Goal: Navigation & Orientation: Find specific page/section

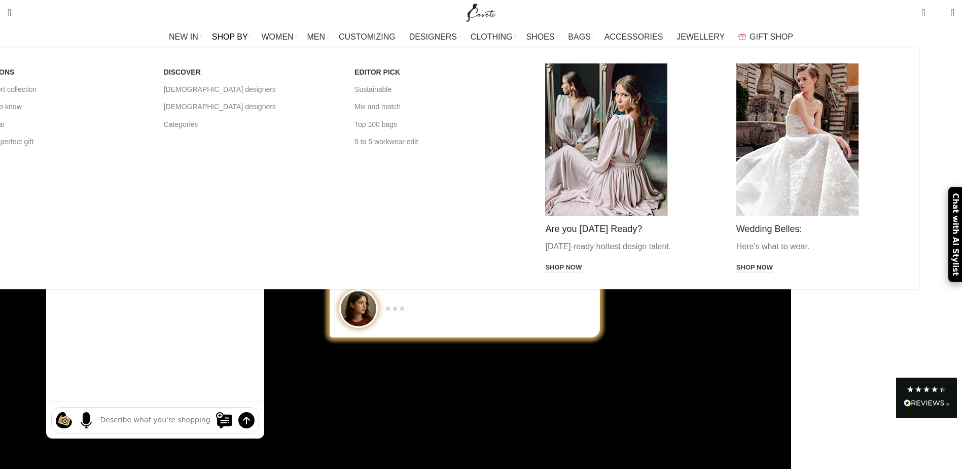
click at [249, 31] on link "SHOP BY" at bounding box center [232, 37] width 40 height 20
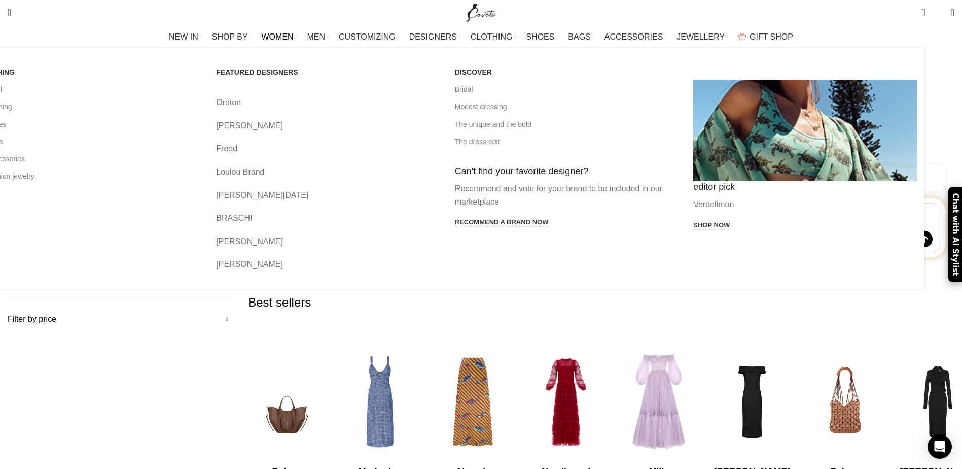
click at [294, 32] on span "WOMEN" at bounding box center [278, 37] width 32 height 10
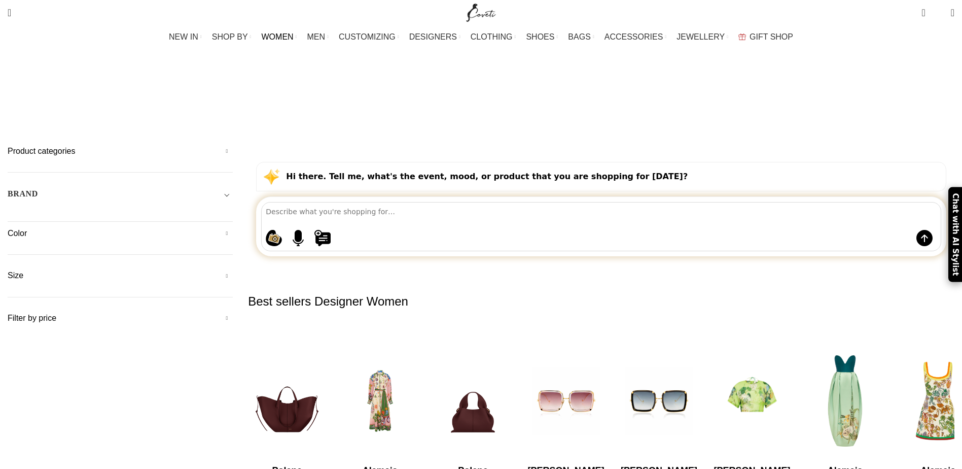
click at [294, 32] on span "WOMEN" at bounding box center [278, 37] width 32 height 10
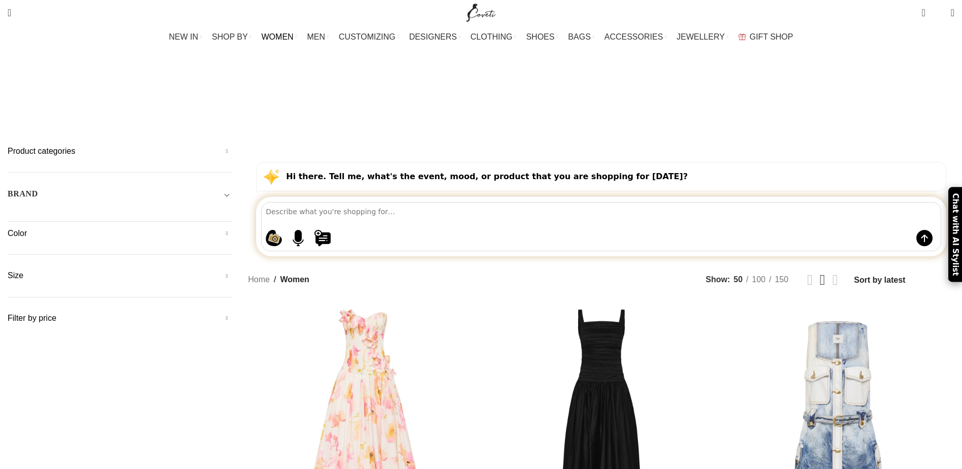
click at [297, 32] on link "WOMEN" at bounding box center [280, 37] width 36 height 20
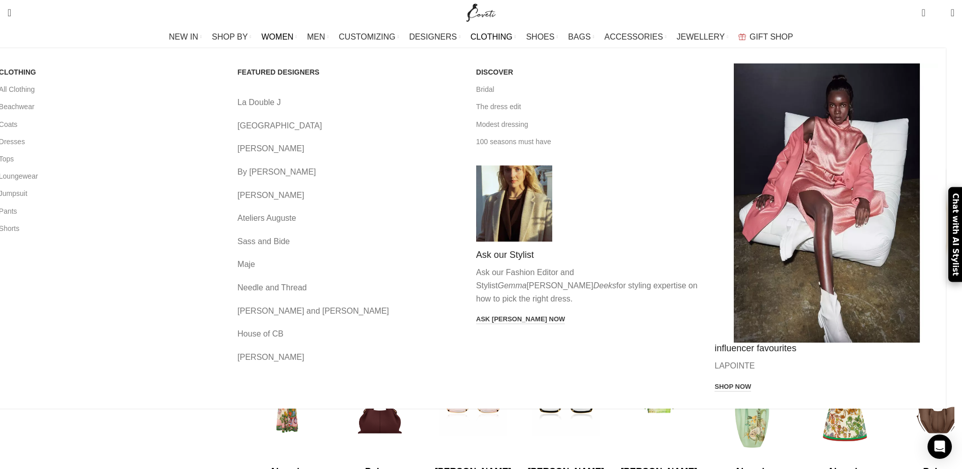
click at [489, 38] on span "CLOTHING" at bounding box center [492, 37] width 42 height 10
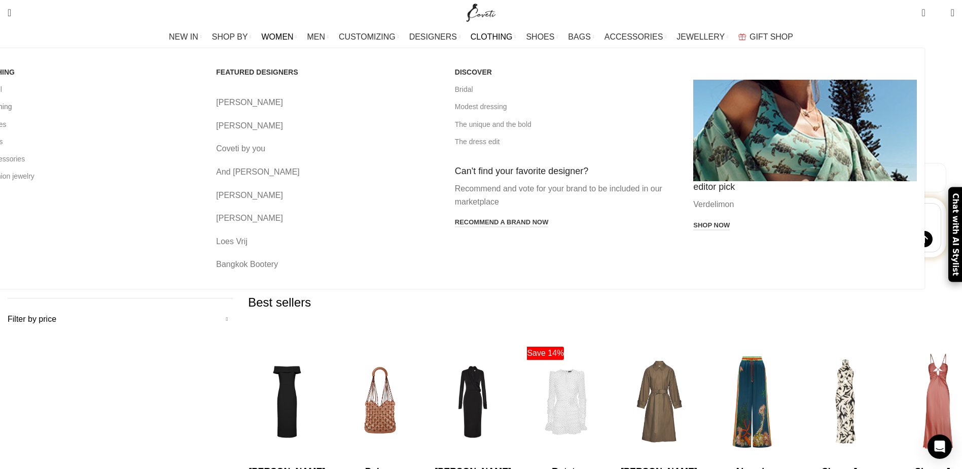
click at [193, 107] on link "All clothing" at bounding box center [90, 106] width 224 height 17
